Goal: Communication & Community: Participate in discussion

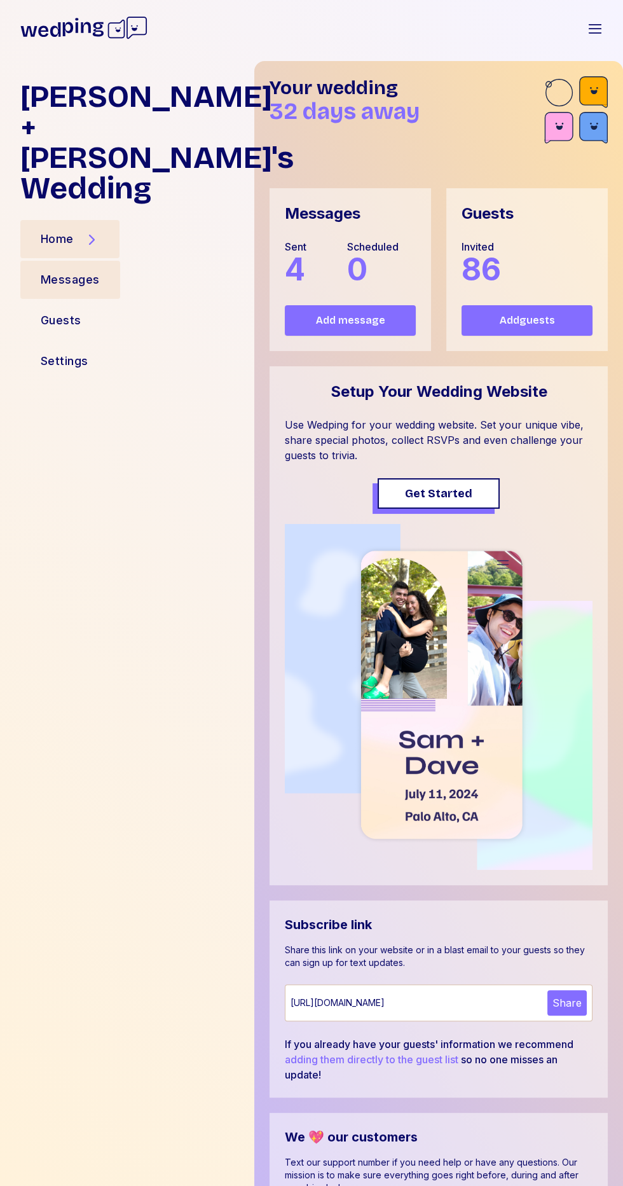
click at [117, 261] on div "Messages" at bounding box center [70, 280] width 100 height 38
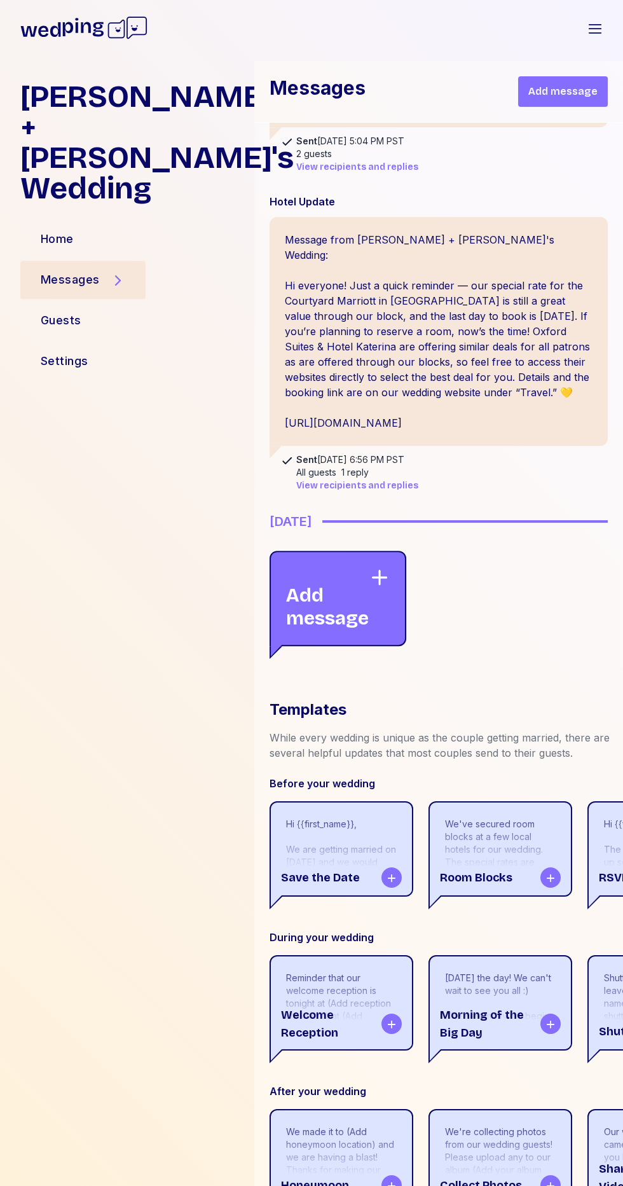
scroll to position [836, 0]
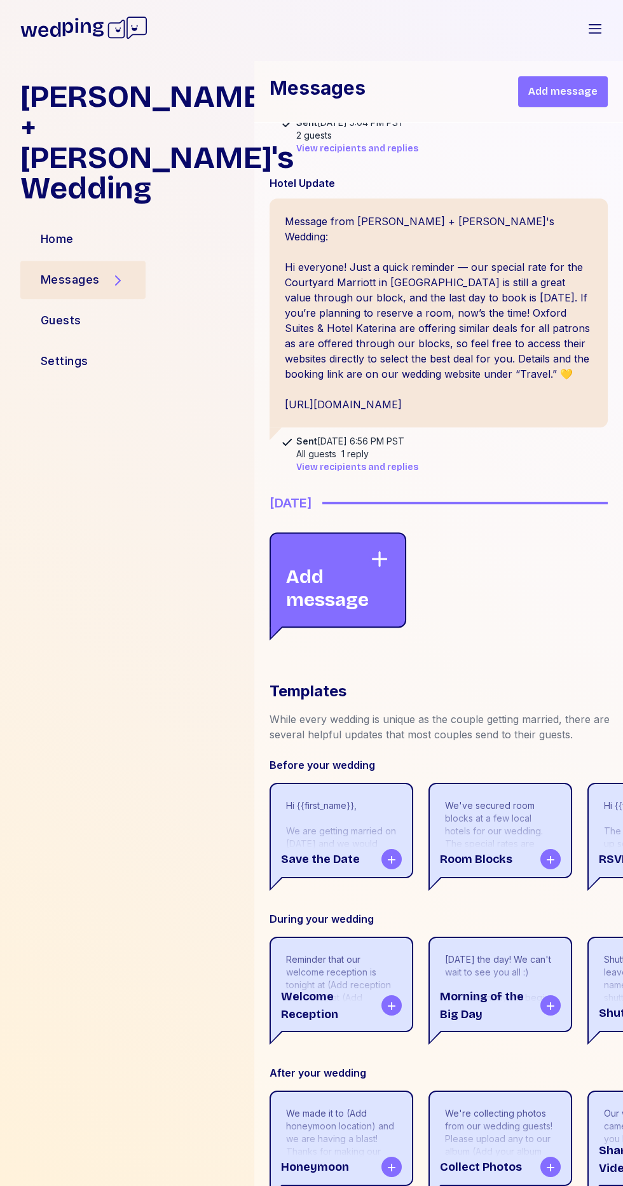
click at [357, 461] on span "View recipients and replies" at bounding box center [357, 467] width 122 height 13
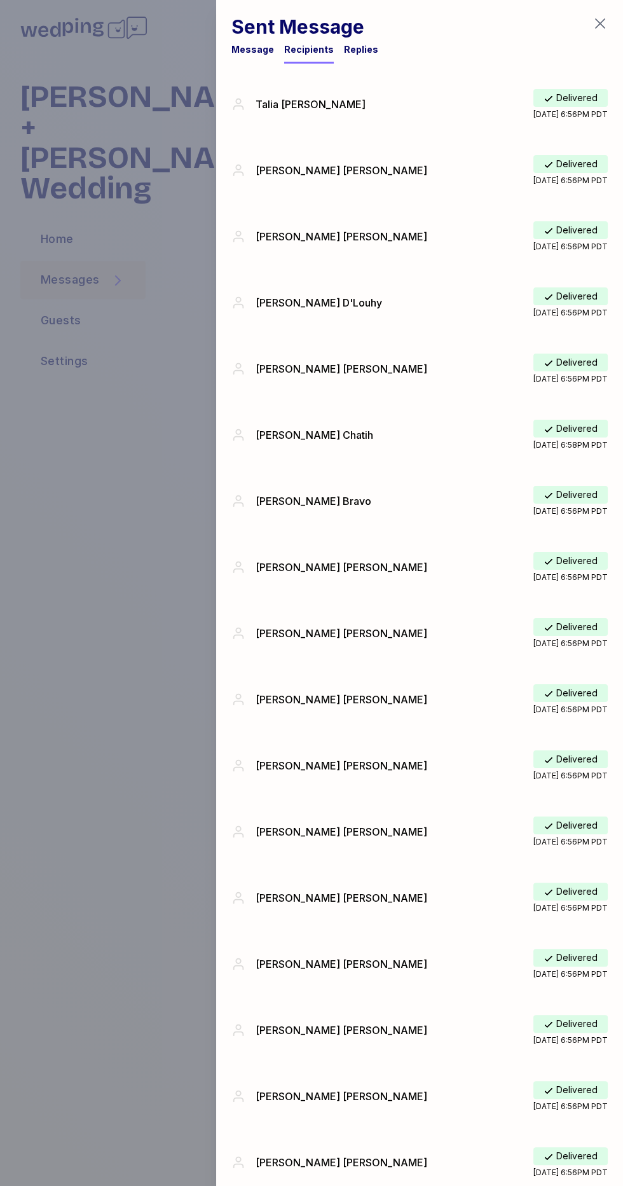
click at [352, 49] on div "Replies" at bounding box center [361, 49] width 34 height 13
